Goal: Task Accomplishment & Management: Use online tool/utility

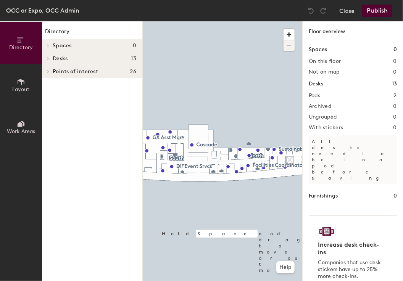
click at [49, 58] on icon at bounding box center [48, 59] width 3 height 4
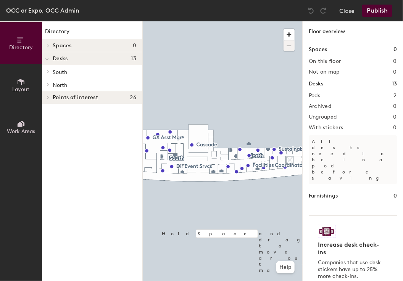
click at [48, 70] on icon at bounding box center [48, 71] width 2 height 3
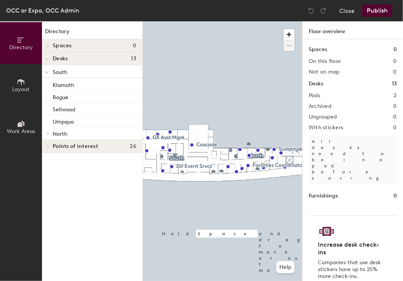
click at [48, 70] on span at bounding box center [47, 72] width 4 height 6
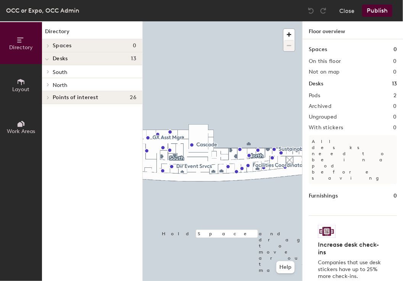
click at [48, 84] on icon at bounding box center [48, 85] width 3 height 4
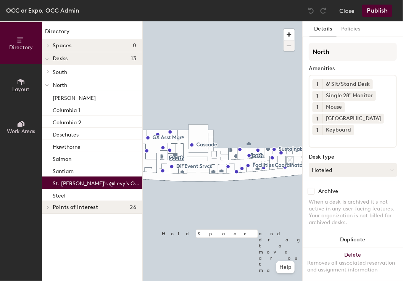
click at [60, 183] on p "St. [PERSON_NAME]'s @Levy's Office" at bounding box center [97, 182] width 88 height 9
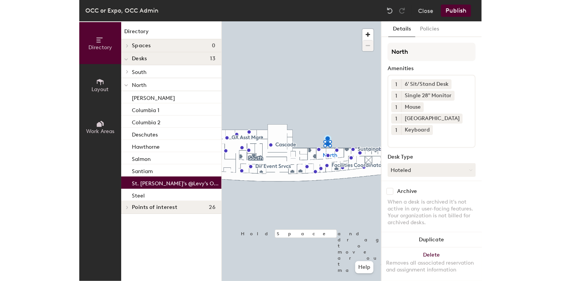
scroll to position [65, 0]
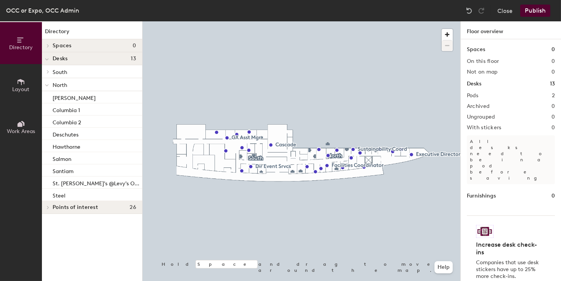
click at [244, 21] on div at bounding box center [302, 21] width 318 height 0
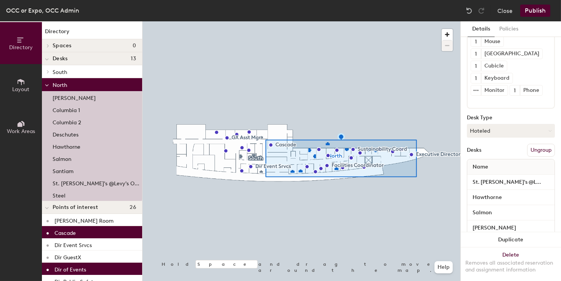
scroll to position [92, 0]
click at [402, 145] on button "Ungroup" at bounding box center [541, 150] width 28 height 13
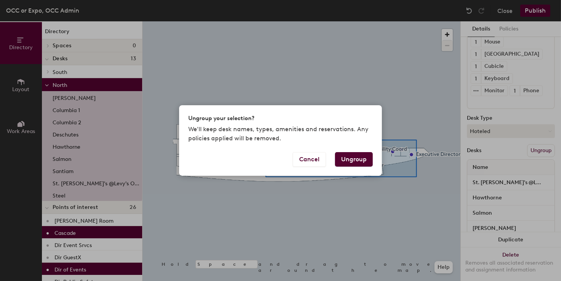
click at [360, 158] on button "Ungroup" at bounding box center [354, 159] width 38 height 14
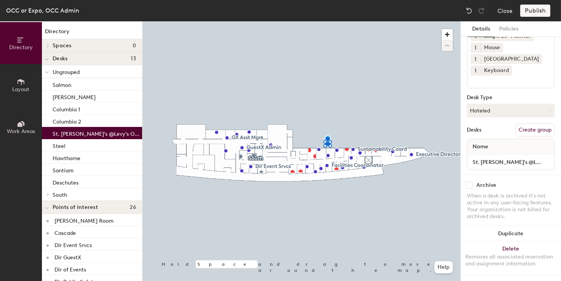
scroll to position [65, 0]
click at [402, 145] on div "Name" at bounding box center [510, 146] width 87 height 15
click at [402, 157] on input "St. [PERSON_NAME]'s @Levy's Office" at bounding box center [511, 162] width 84 height 11
drag, startPoint x: 536, startPoint y: 156, endPoint x: 496, endPoint y: 156, distance: 40.8
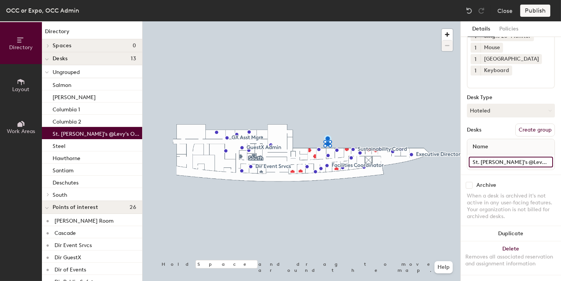
click at [402, 157] on input "St. [PERSON_NAME]'s @Levy's Office" at bounding box center [511, 162] width 84 height 11
type input "St. [PERSON_NAME]"
click at [402, 112] on div "1 desk Amenities 1 6' Sit/Stand Desk 1 Single 28" Monitor 1 Mouse 1 Docking Sta…" at bounding box center [511, 78] width 88 height 191
click at [402, 104] on button "Hoteled" at bounding box center [511, 111] width 88 height 14
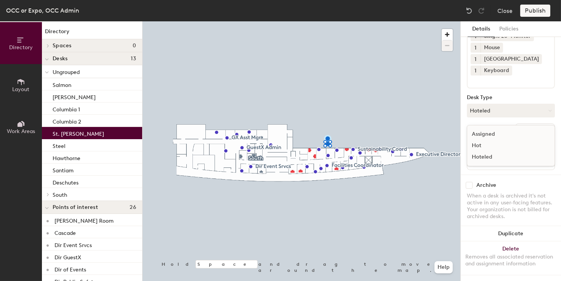
click at [402, 128] on div "Assigned" at bounding box center [505, 133] width 76 height 11
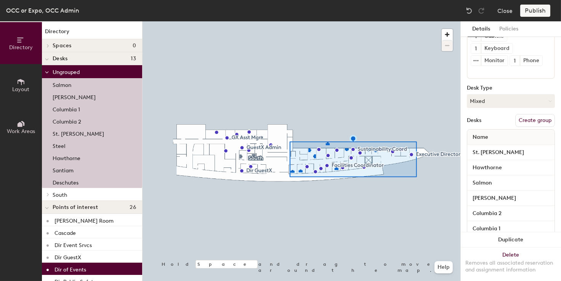
scroll to position [153, 0]
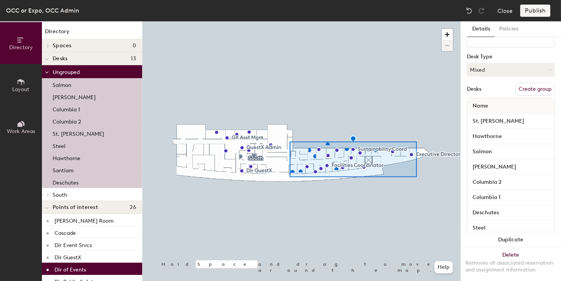
click at [402, 87] on button "Create group" at bounding box center [535, 89] width 40 height 13
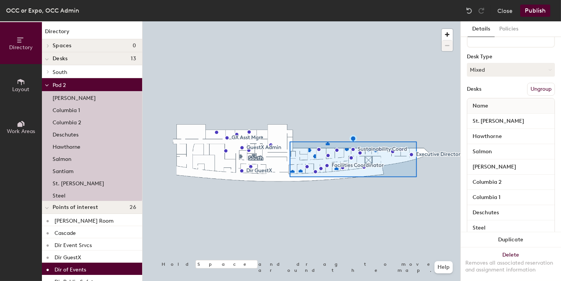
scroll to position [0, 0]
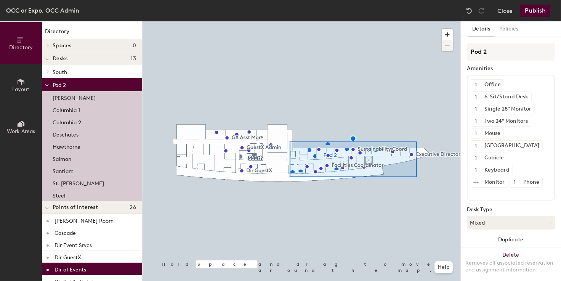
click at [402, 50] on div "Directory Layout Work Areas Directory Spaces 0 Desks 13 [GEOGRAPHIC_DATA] Rogue…" at bounding box center [280, 151] width 561 height 260
type input "North"
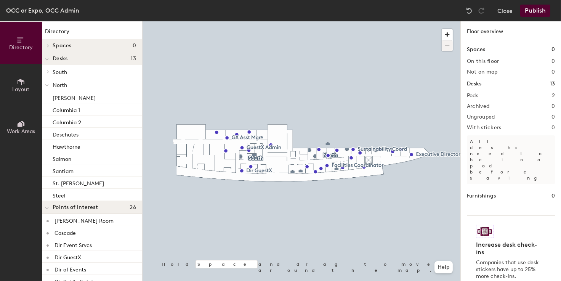
click at [402, 11] on button "Publish" at bounding box center [535, 11] width 30 height 12
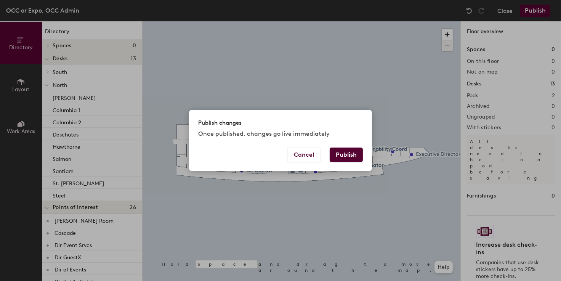
click at [356, 156] on button "Publish" at bounding box center [346, 155] width 33 height 14
